Goal: Feedback & Contribution: Contribute content

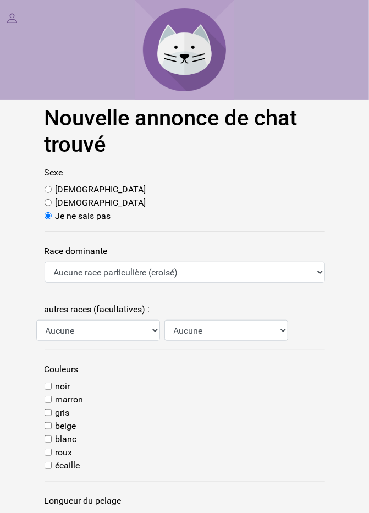
click at [47, 205] on input "Femelle" at bounding box center [48, 202] width 7 height 7
radio input "true"
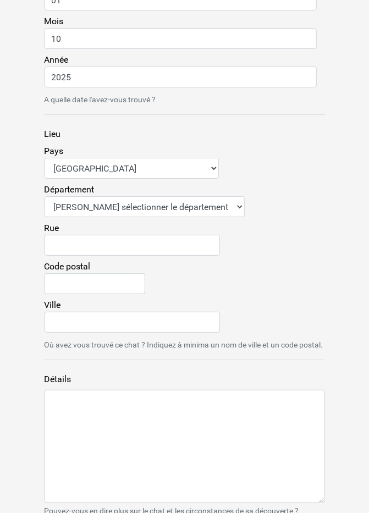
scroll to position [1061, 0]
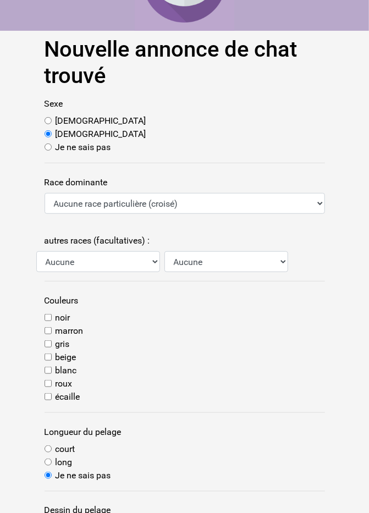
scroll to position [69, 0]
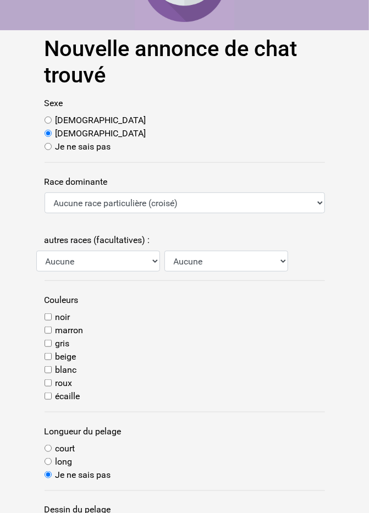
click at [48, 371] on input "blanc" at bounding box center [48, 369] width 7 height 7
checkbox input "true"
click at [49, 446] on input "court" at bounding box center [48, 448] width 7 height 7
radio input "true"
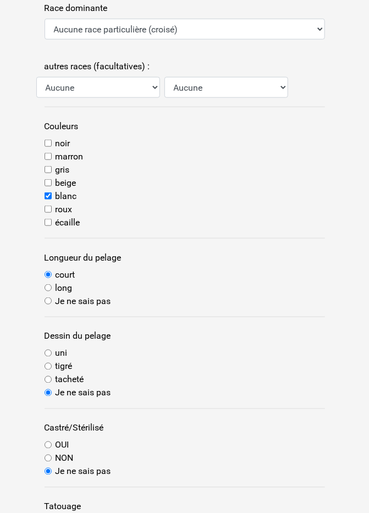
scroll to position [244, 0]
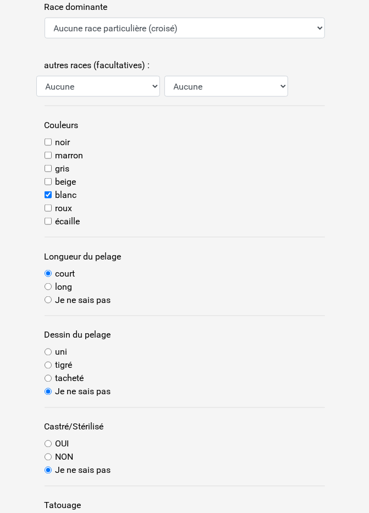
click at [48, 354] on input "uni" at bounding box center [48, 352] width 7 height 7
radio input "true"
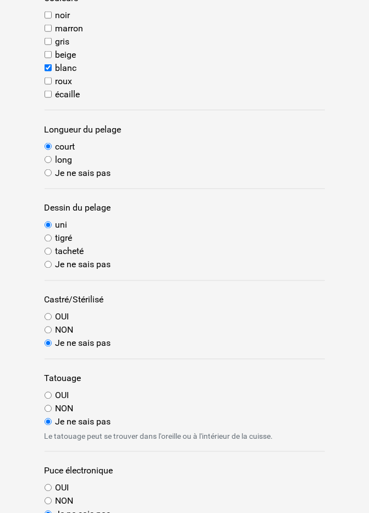
scroll to position [383, 0]
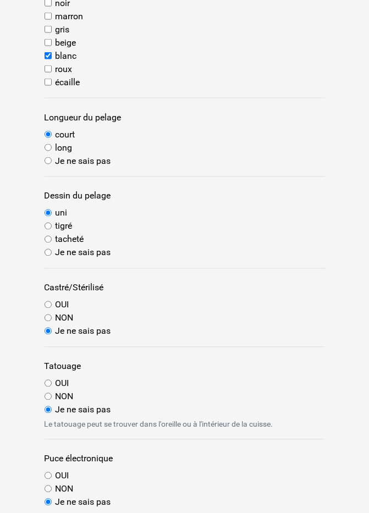
click at [46, 319] on input "NON" at bounding box center [48, 318] width 7 height 7
radio input "true"
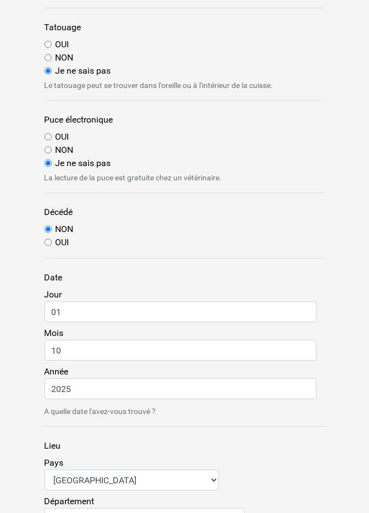
scroll to position [724, 0]
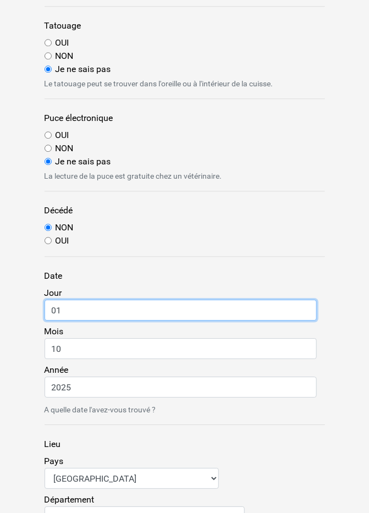
click at [98, 307] on input "01" at bounding box center [181, 310] width 272 height 21
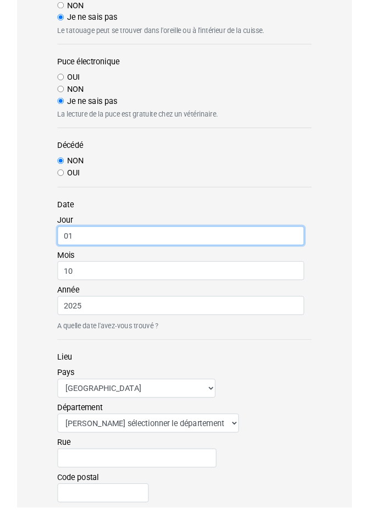
scroll to position [768, 0]
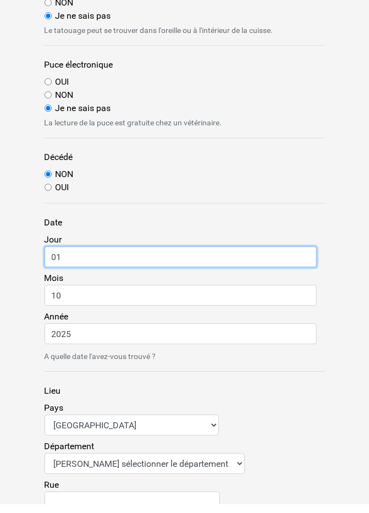
type input "0"
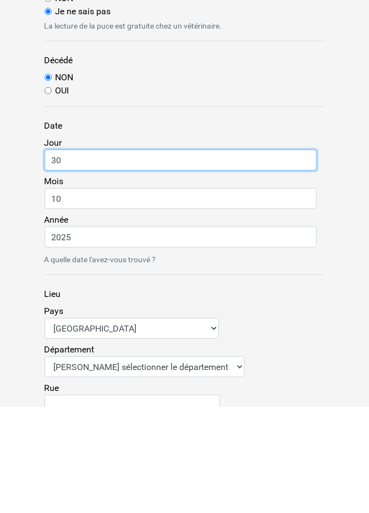
type input "30"
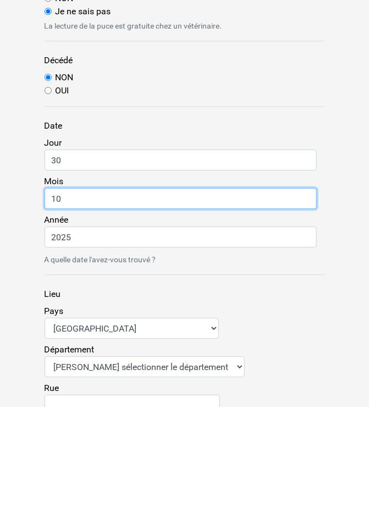
click at [79, 304] on input "10" at bounding box center [181, 304] width 272 height 21
type input "1"
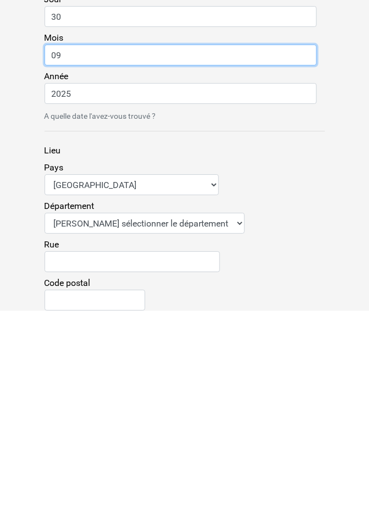
scroll to position [816, 0]
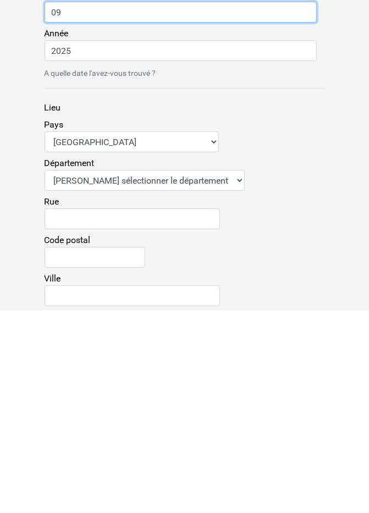
type input "09"
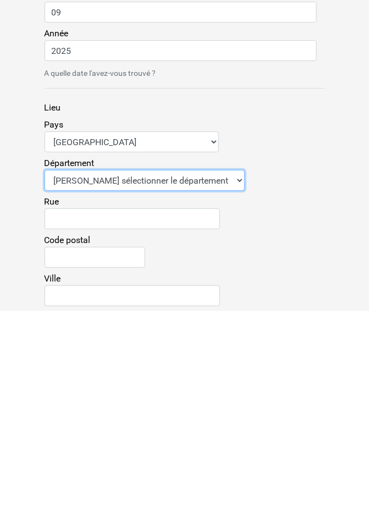
click at [204, 383] on select "Veuillez sélectionner le département 01 - Ain 02 - Aisne 03 - Allier 04 - Alpes…" at bounding box center [145, 382] width 200 height 21
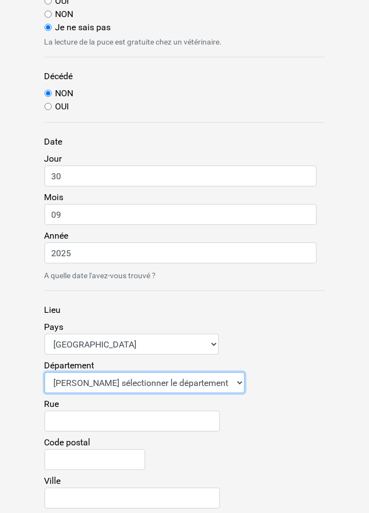
select select "47"
click at [45, 372] on select "Veuillez sélectionner le département 01 - Ain 02 - Aisne 03 - Allier 04 - Alpes…" at bounding box center [145, 382] width 200 height 21
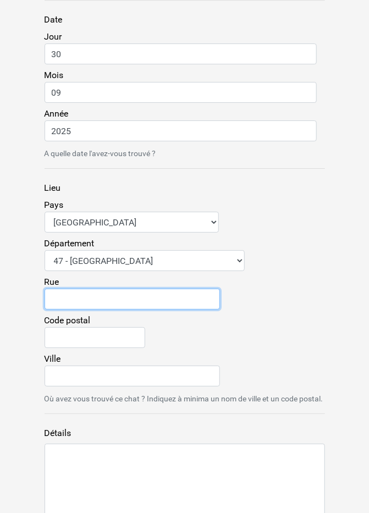
click at [85, 294] on input "Rue" at bounding box center [132, 299] width 175 height 21
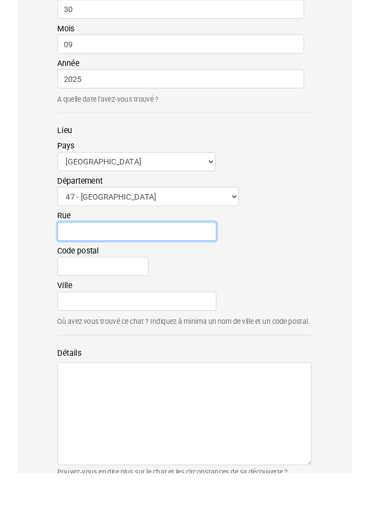
scroll to position [980, 0]
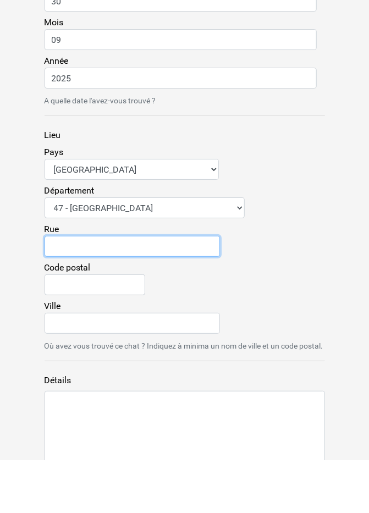
type input "342 Route de Lamothe"
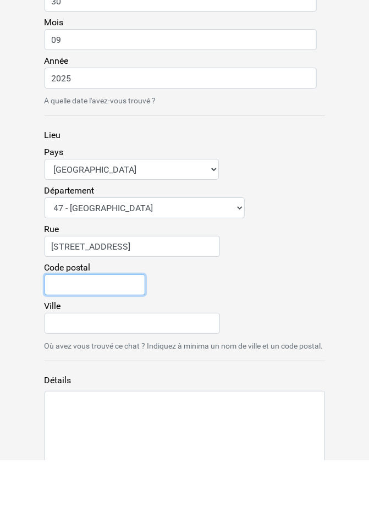
type input "47380"
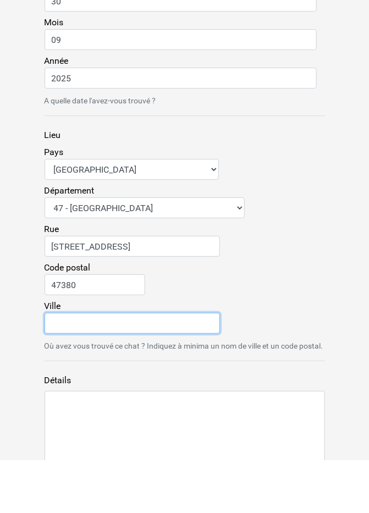
type input "Saint-Étienne-de-Fougères"
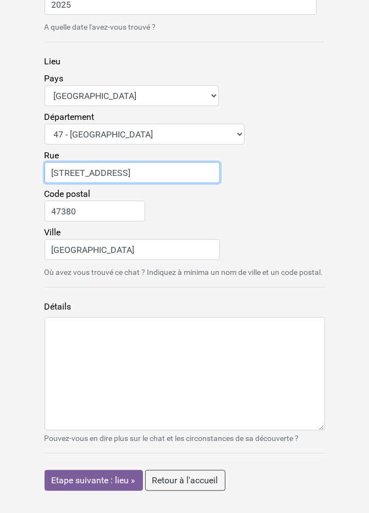
scroll to position [1114, 0]
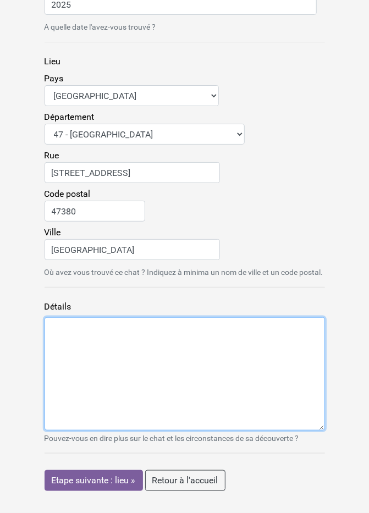
click at [64, 341] on textarea "Détails" at bounding box center [185, 373] width 280 height 113
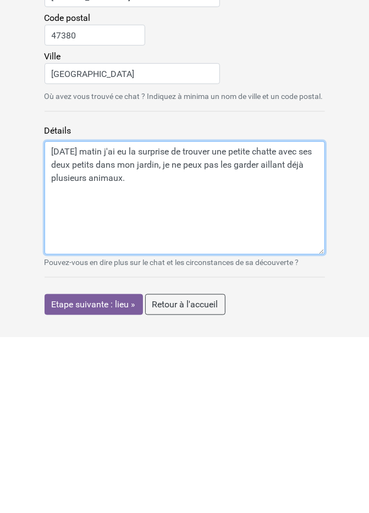
type textarea "Hier matin j'ai eu la surprise de trouver une petite chatte avec ses deux petit…"
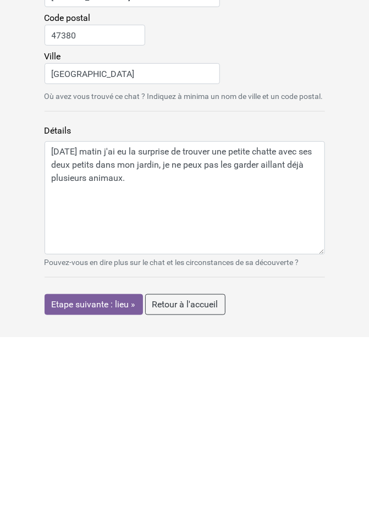
click at [95, 477] on input "Etape suivante : lieu »" at bounding box center [94, 480] width 98 height 21
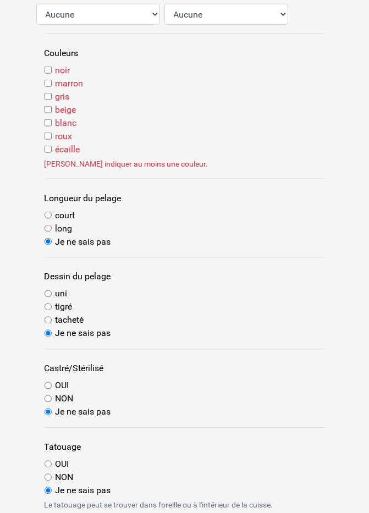
scroll to position [355, 0]
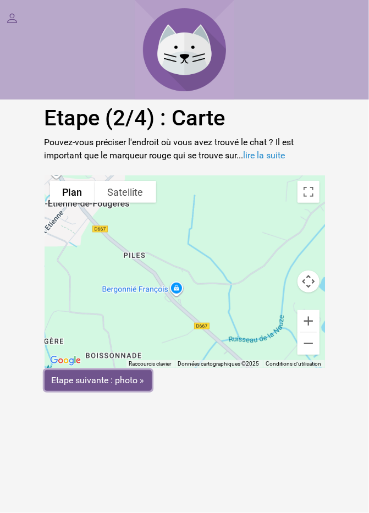
click at [110, 382] on input "Etape suivante : photo »" at bounding box center [98, 380] width 107 height 21
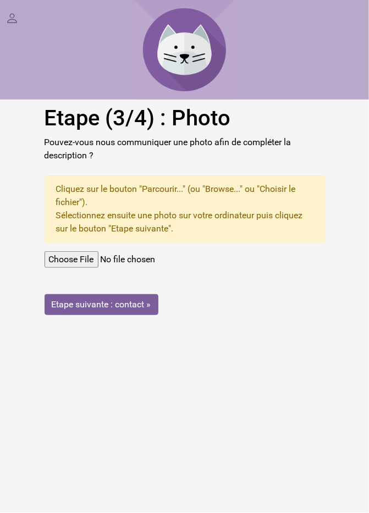
click at [85, 262] on input "file" at bounding box center [185, 259] width 280 height 16
click at [88, 266] on input "file" at bounding box center [185, 259] width 280 height 16
click at [77, 262] on input "file" at bounding box center [185, 259] width 280 height 16
click at [88, 258] on input "file" at bounding box center [185, 259] width 280 height 16
type input "C:\fakepath\IMG_20251001_132945509.jpg"
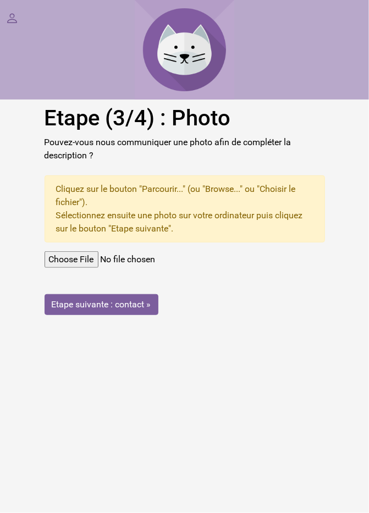
click at [186, 261] on input "file" at bounding box center [185, 259] width 280 height 16
click at [95, 259] on input "file" at bounding box center [185, 259] width 280 height 16
click at [100, 302] on input "Etape suivante : contact »" at bounding box center [102, 304] width 114 height 21
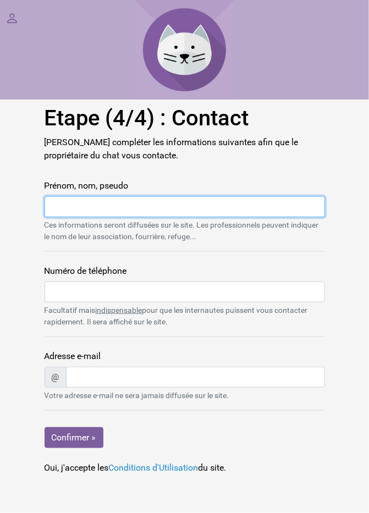
click at [67, 207] on input "Prénom, nom, pseudo" at bounding box center [185, 206] width 280 height 21
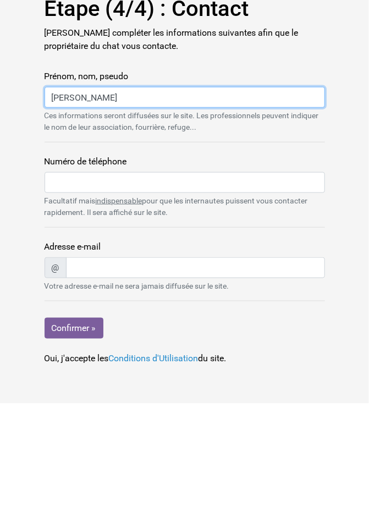
type input "[PERSON_NAME]"
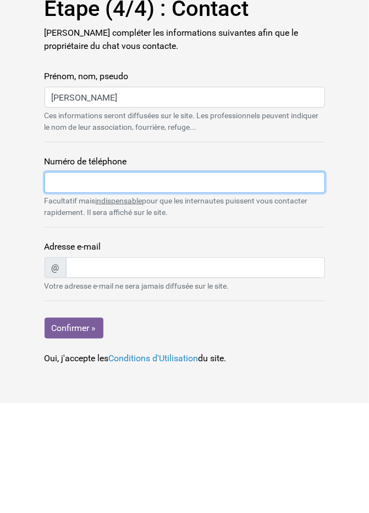
click at [59, 293] on input "Numéro de téléphone" at bounding box center [185, 292] width 280 height 21
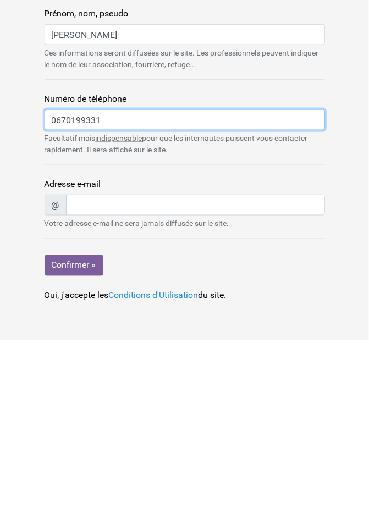
type input "0670199331"
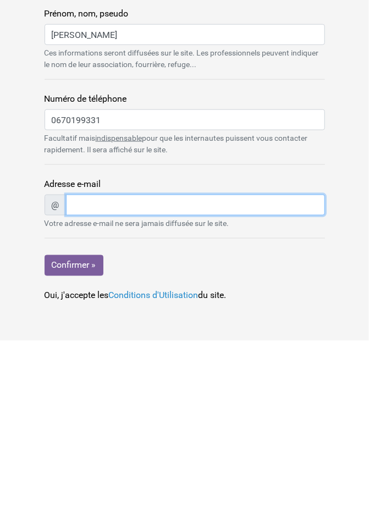
click at [94, 379] on input "Adresse e-mail" at bounding box center [195, 377] width 259 height 21
type input "giteaborne47@orange.fr"
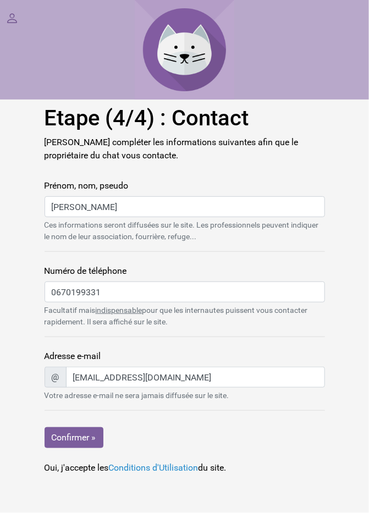
click at [362, 333] on main "Etape (4/4) : Contact Veuillez compléter les informations suivantes afin que le…" at bounding box center [184, 290] width 369 height 370
click at [360, 330] on main "Etape (4/4) : Contact Veuillez compléter les informations suivantes afin que le…" at bounding box center [184, 290] width 369 height 370
click at [73, 434] on input "Confirmer »" at bounding box center [74, 437] width 59 height 21
